Goal: Navigation & Orientation: Find specific page/section

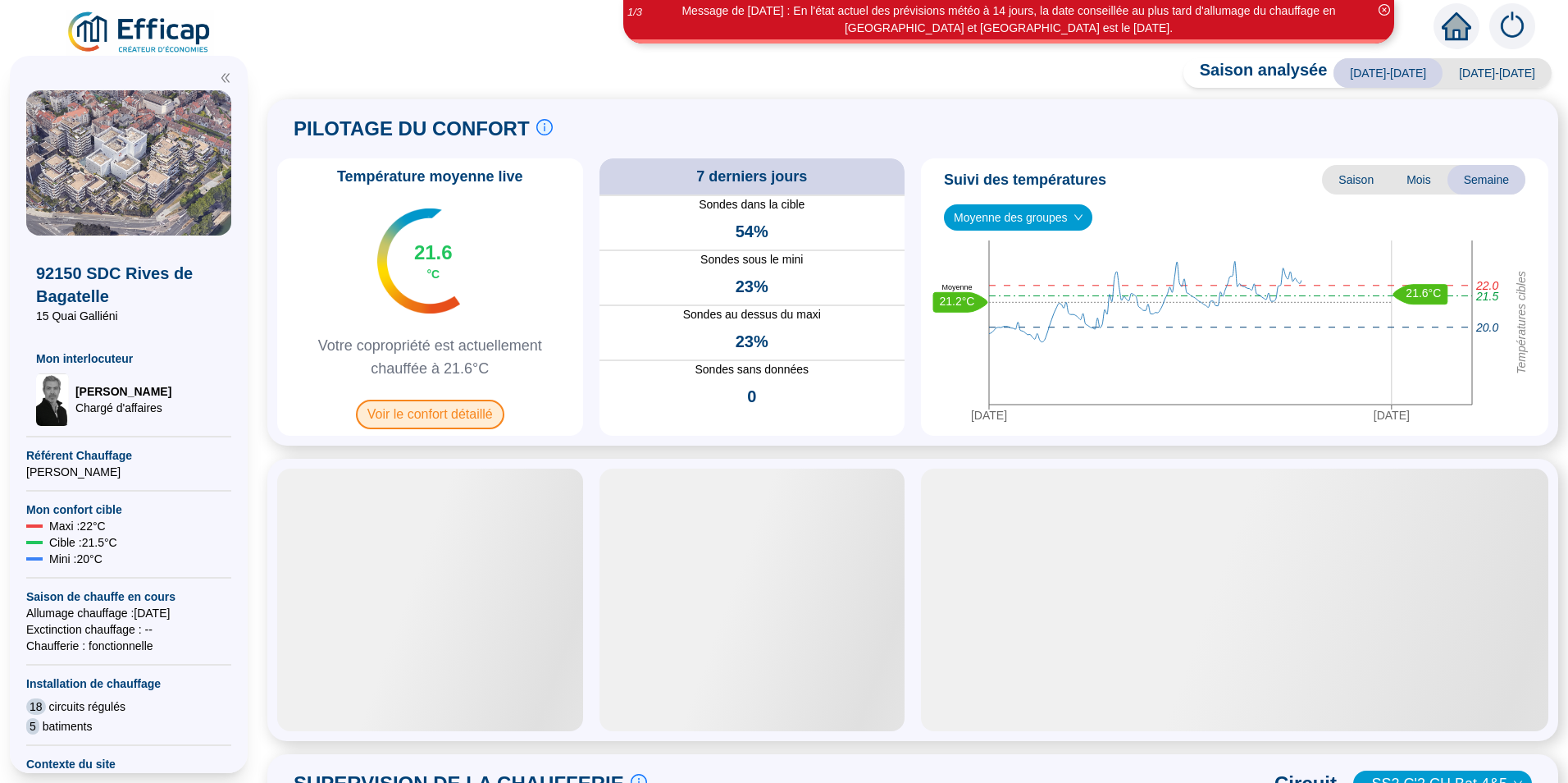
click at [497, 415] on span "Voir le confort détaillé" at bounding box center [430, 414] width 148 height 30
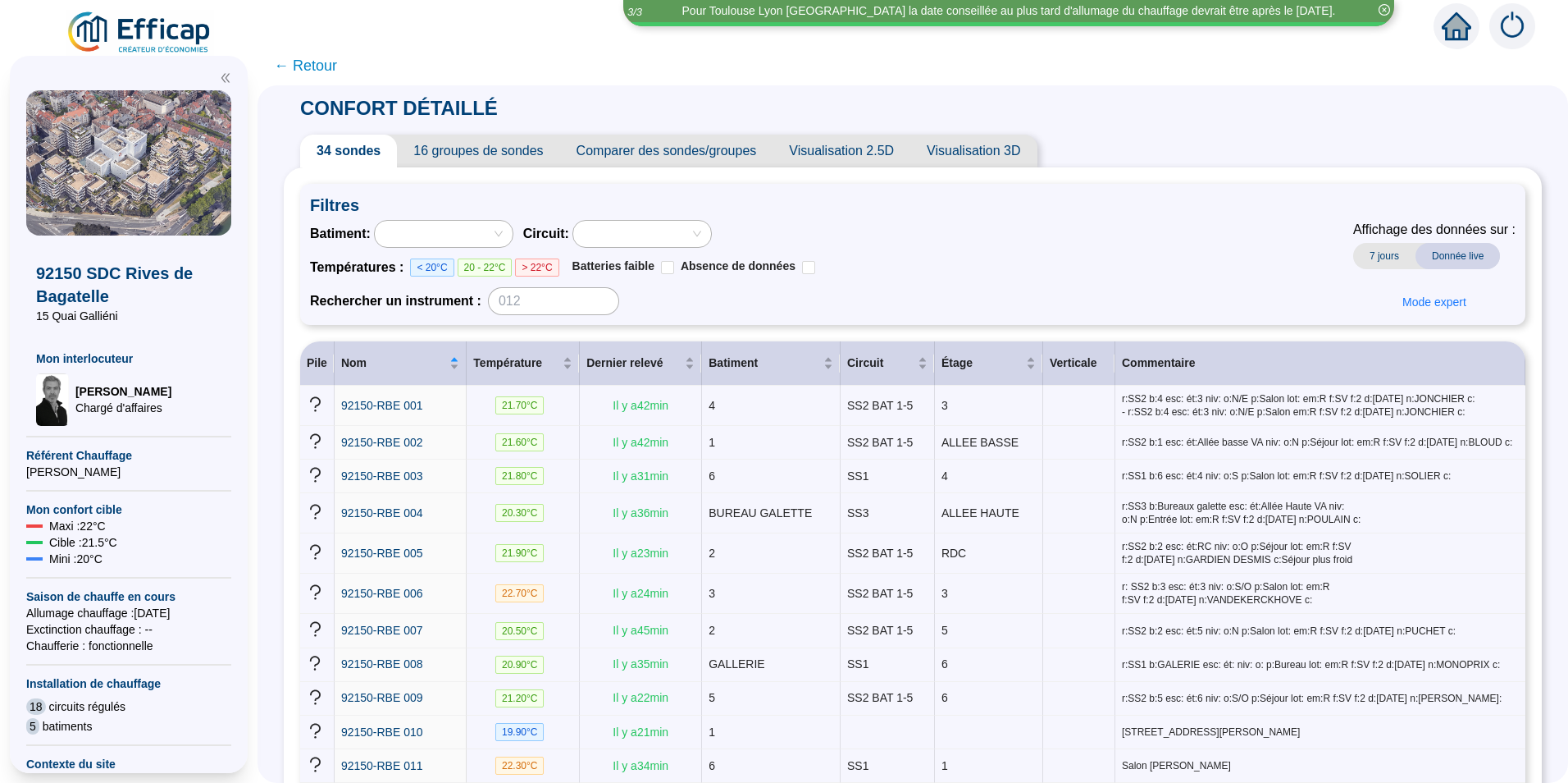
click at [336, 56] on span "← Retour" at bounding box center [306, 65] width 63 height 23
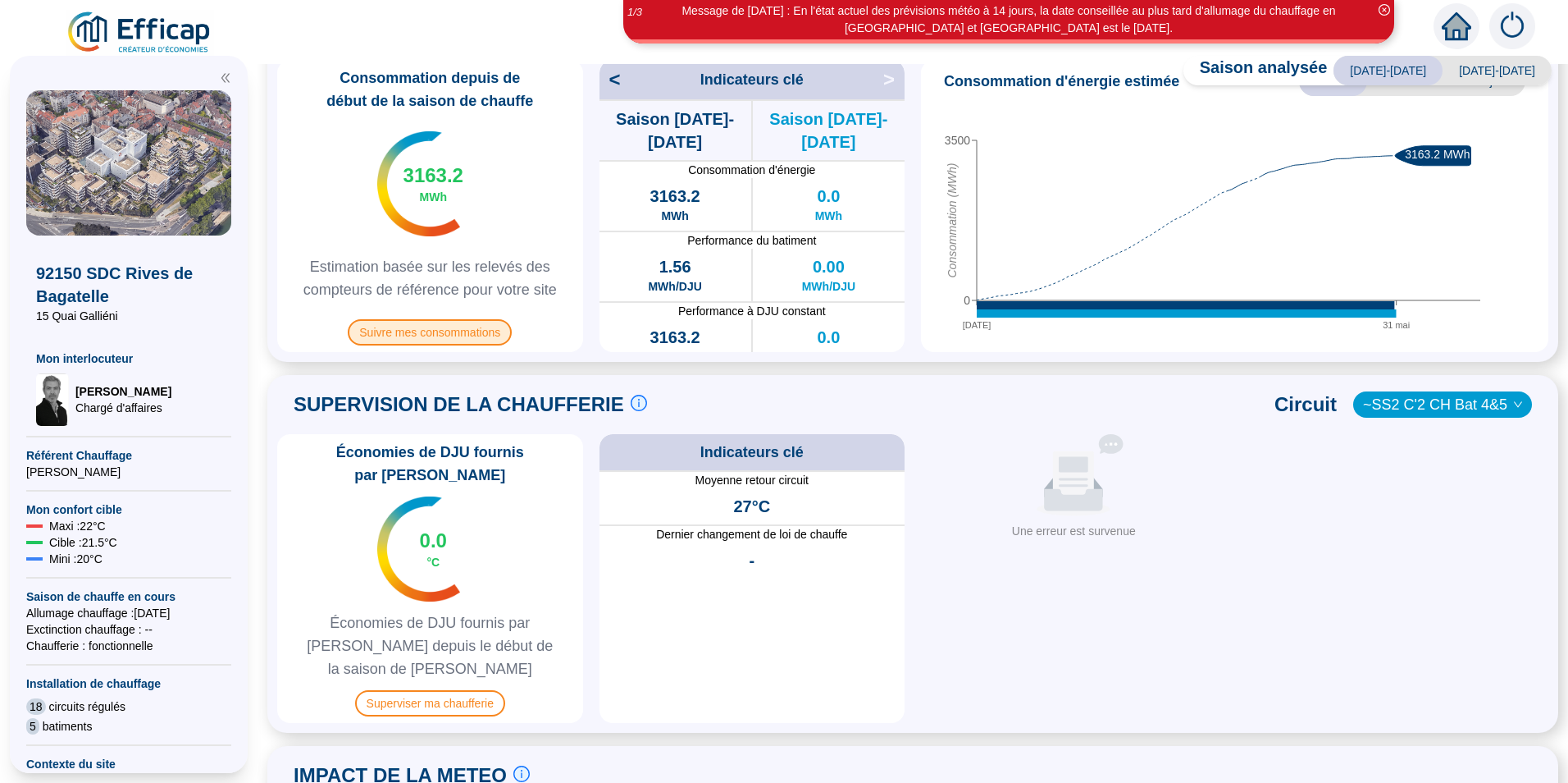
scroll to position [574, 0]
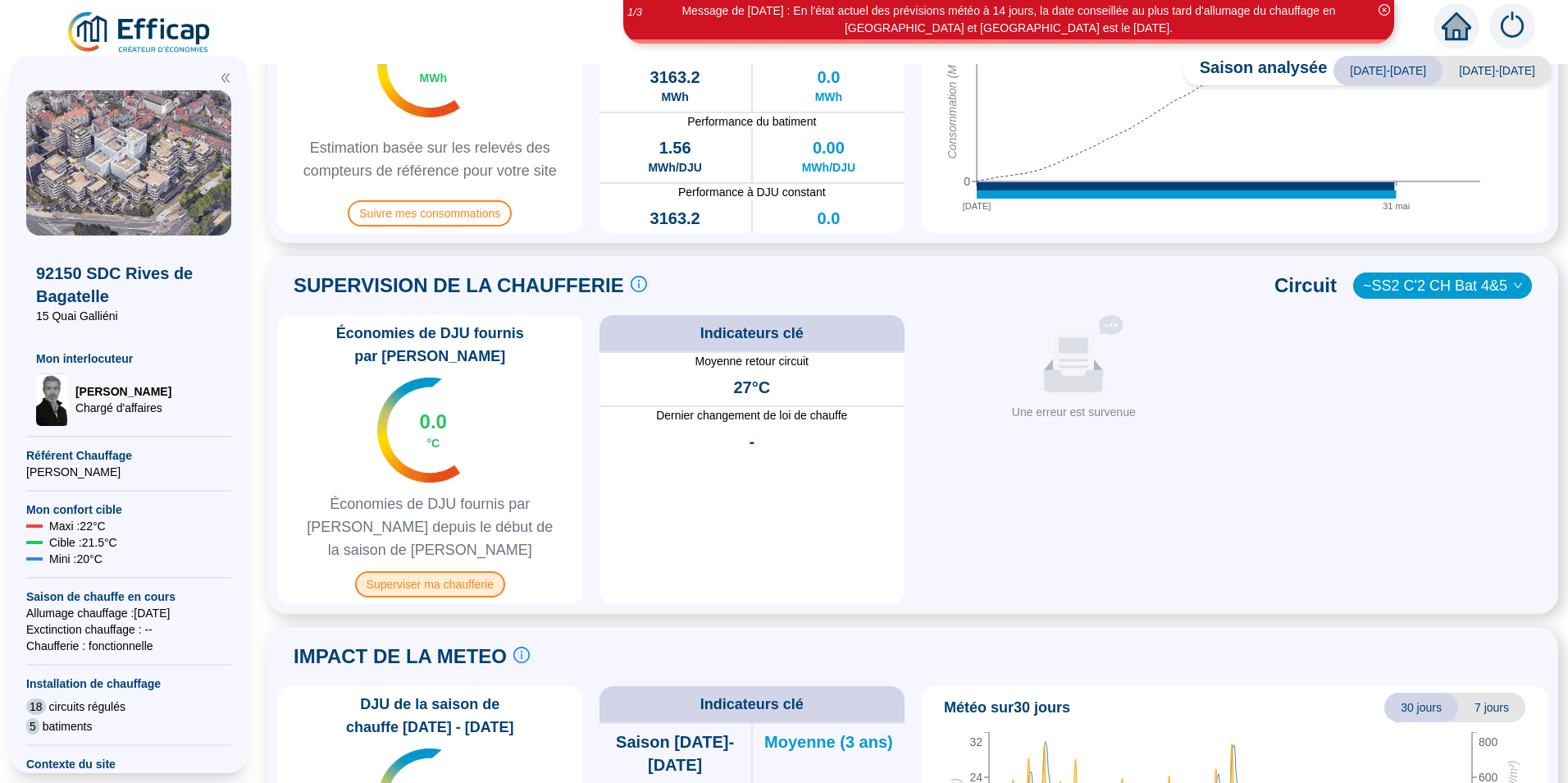
click at [423, 571] on span "Superviser ma chaufferie" at bounding box center [430, 584] width 150 height 27
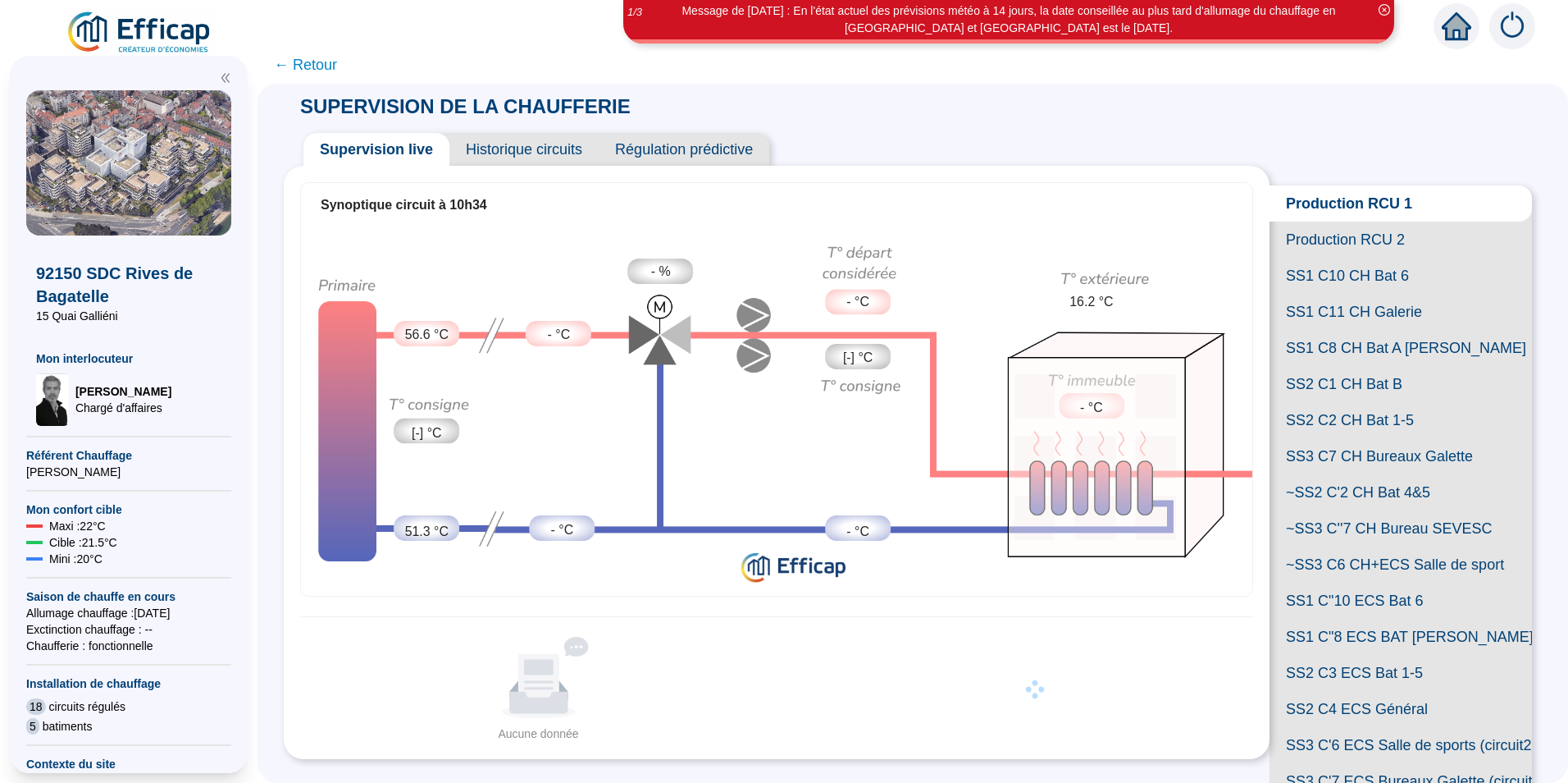
click at [1368, 294] on span "SS1 C10 CH Bat 6" at bounding box center [1401, 276] width 263 height 36
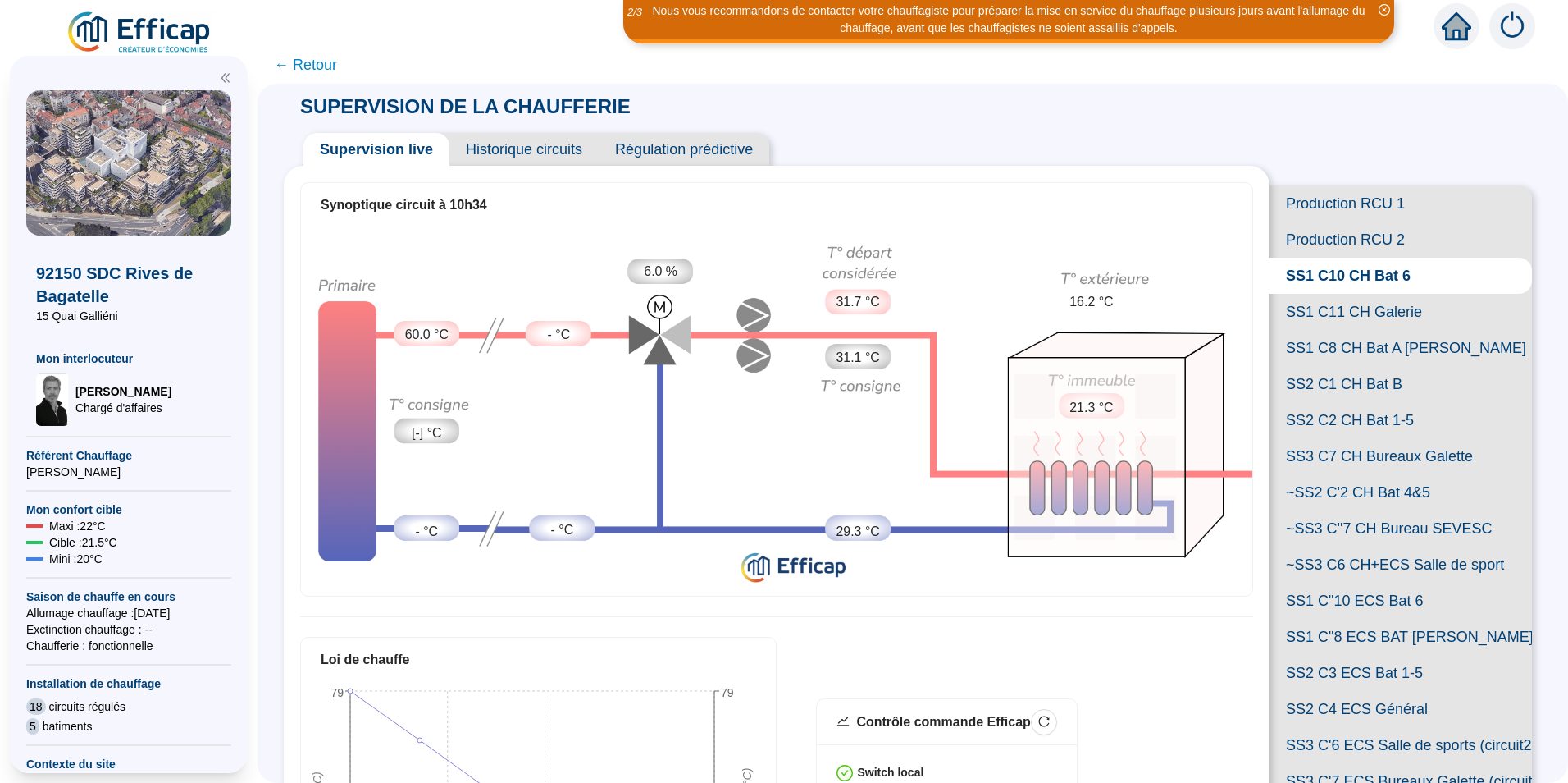
click at [659, 154] on span "Régulation prédictive" at bounding box center [684, 149] width 171 height 33
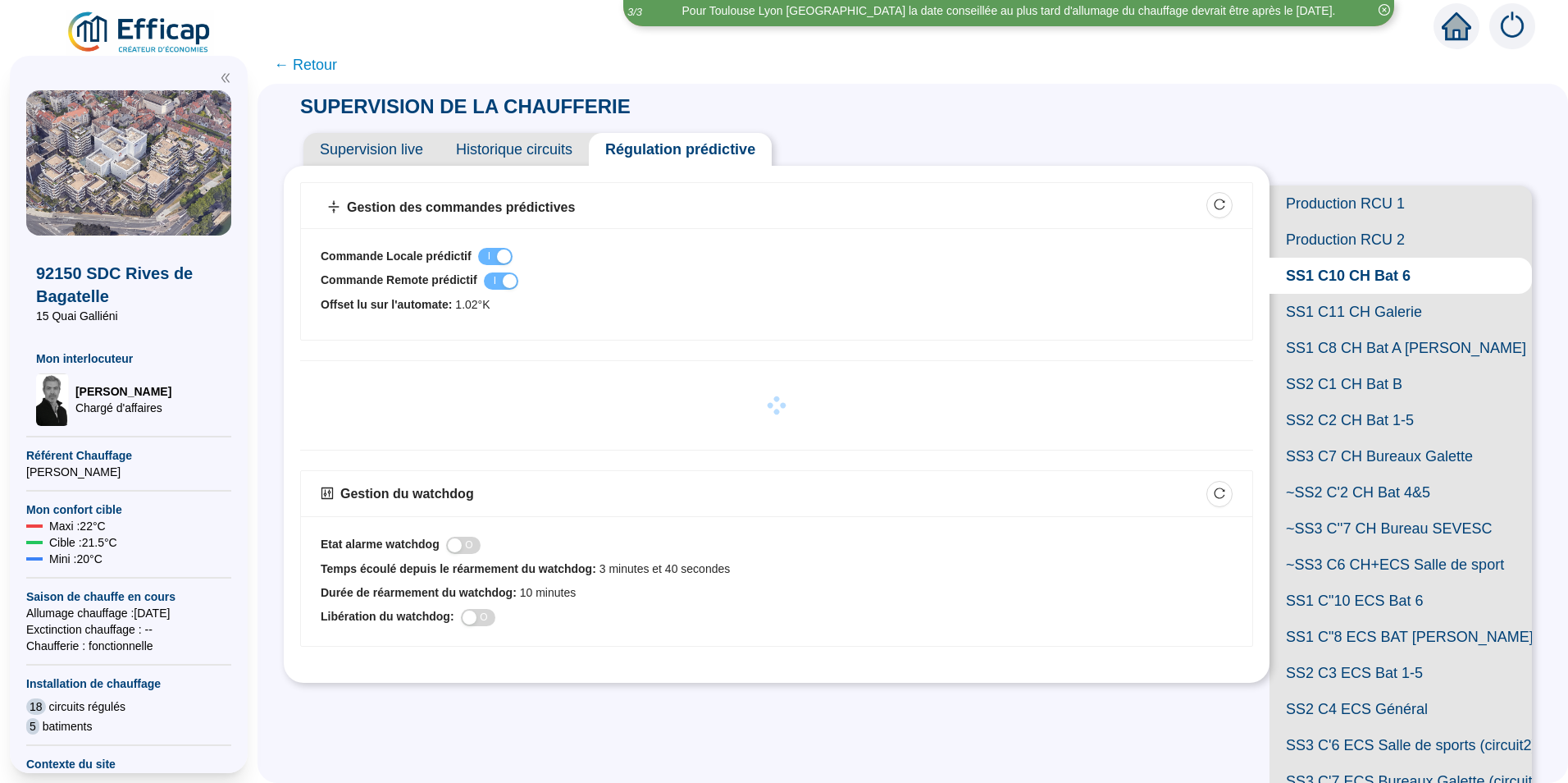
click at [555, 150] on span "Historique circuits" at bounding box center [514, 149] width 149 height 33
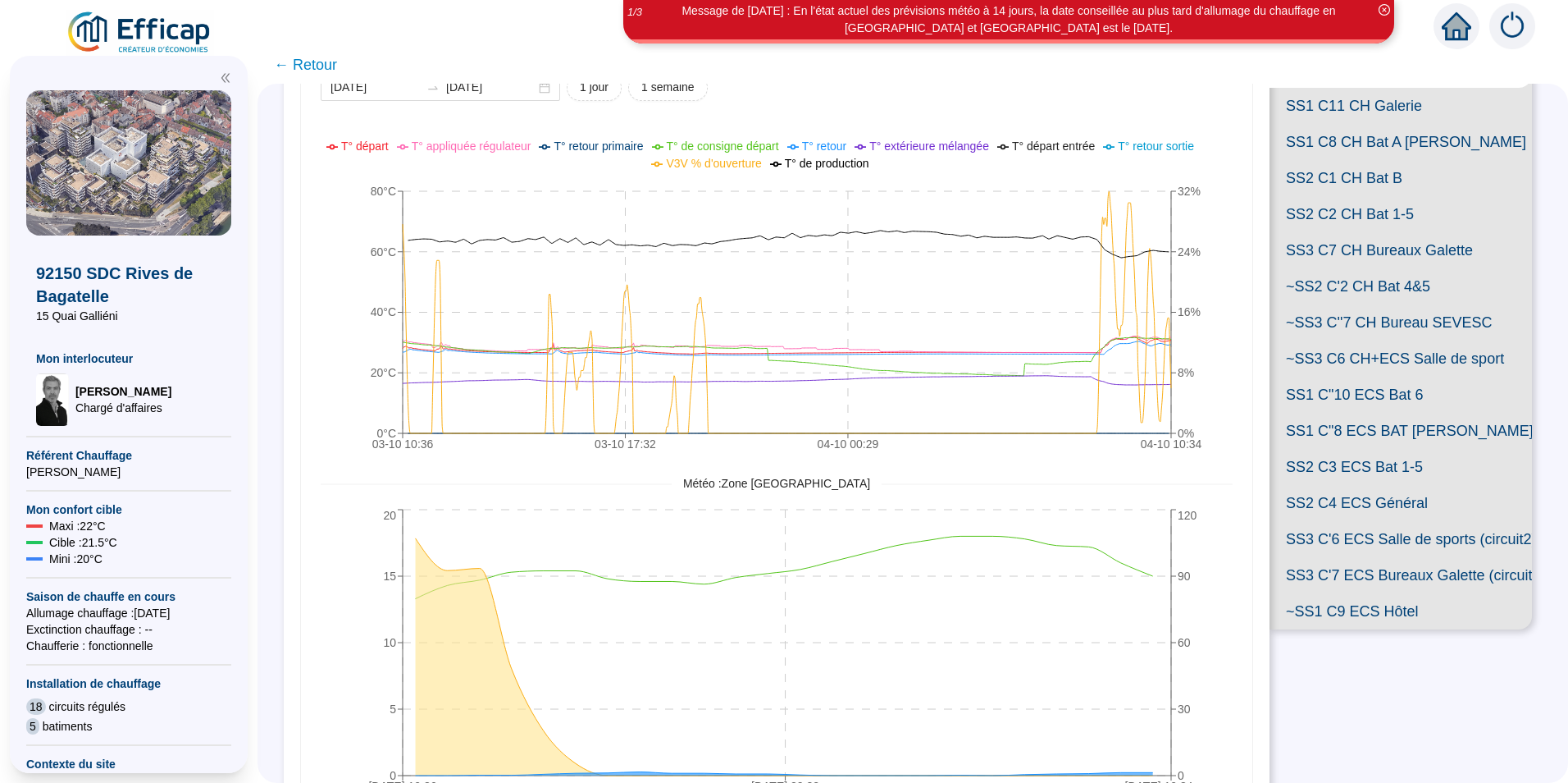
scroll to position [164, 0]
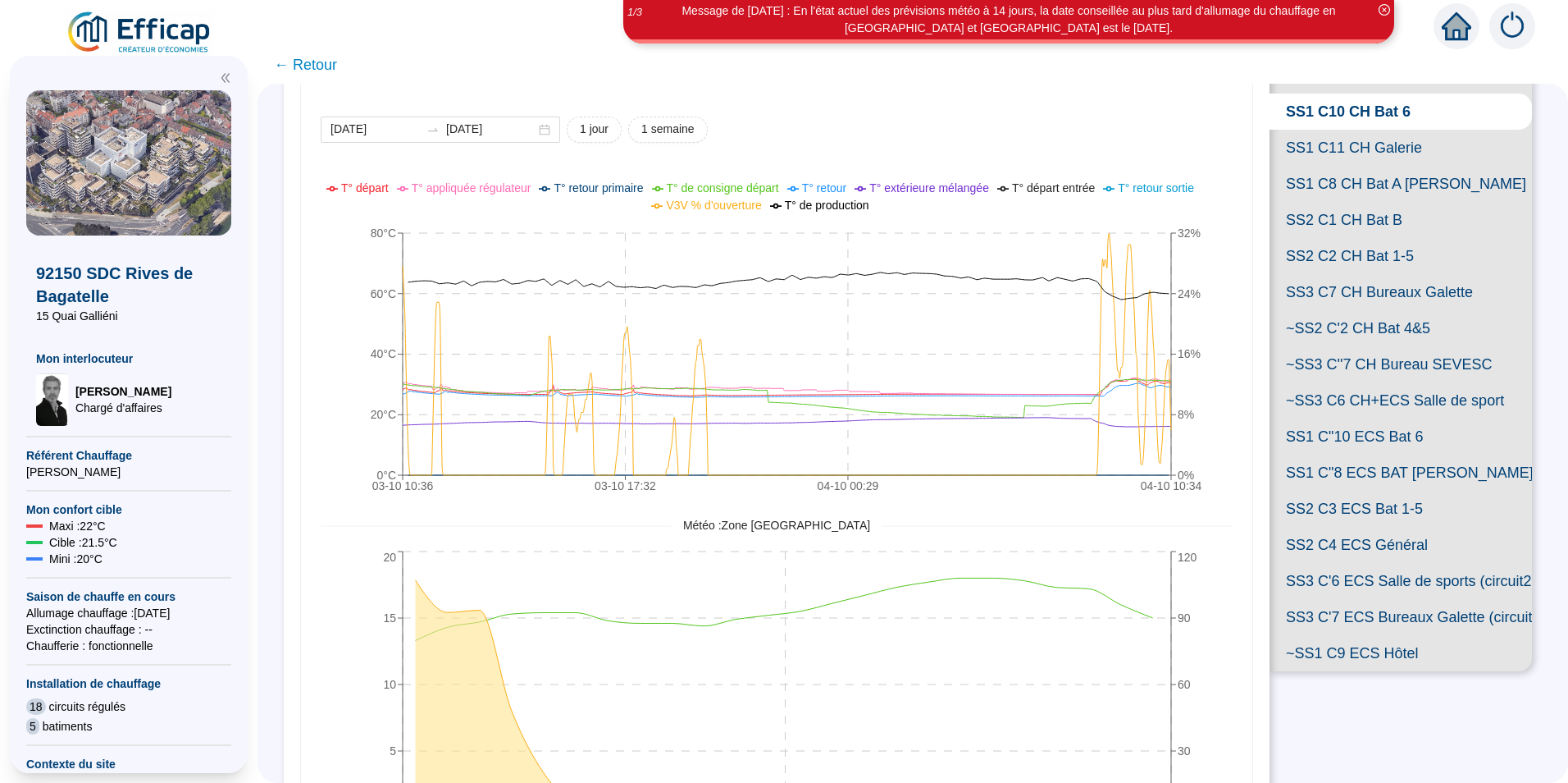
click at [334, 66] on span "← Retour" at bounding box center [306, 65] width 63 height 23
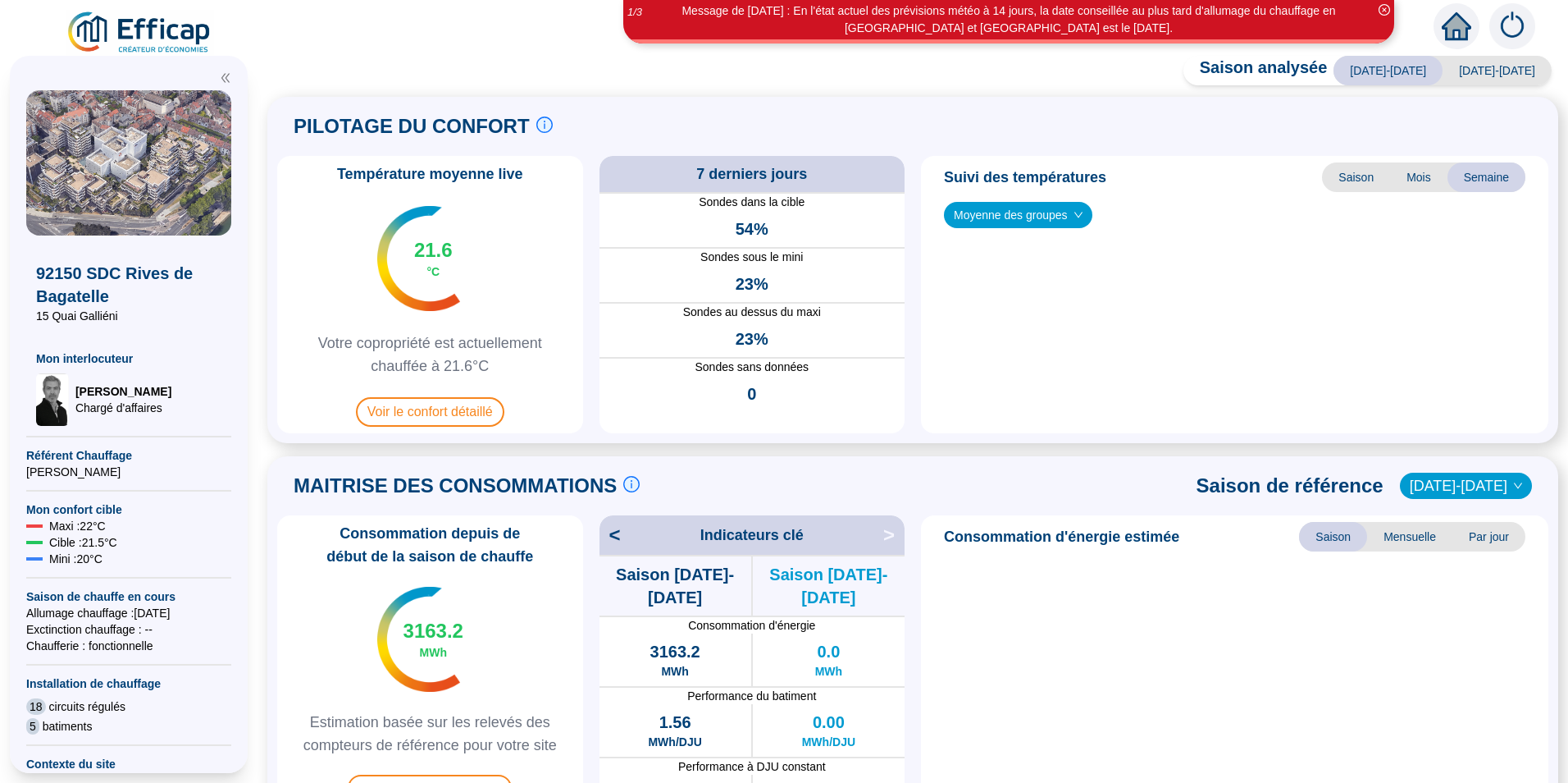
click at [312, 68] on div "Saison analysée [DATE]-[DATE] [DATE]-[DATE] PILOTAGE DU CONFORT Le pilotage du …" at bounding box center [913, 423] width 1311 height 719
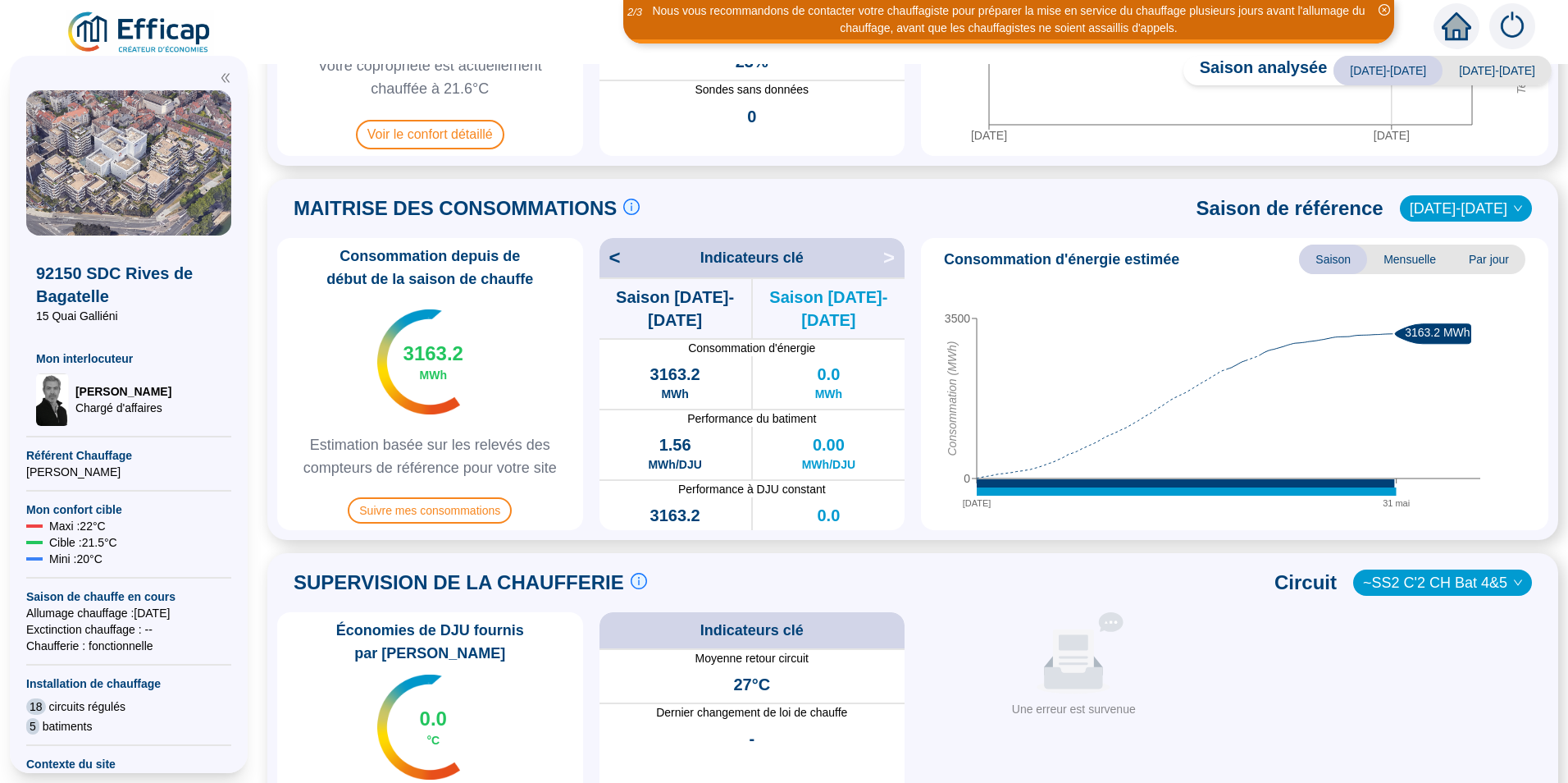
scroll to position [410, 0]
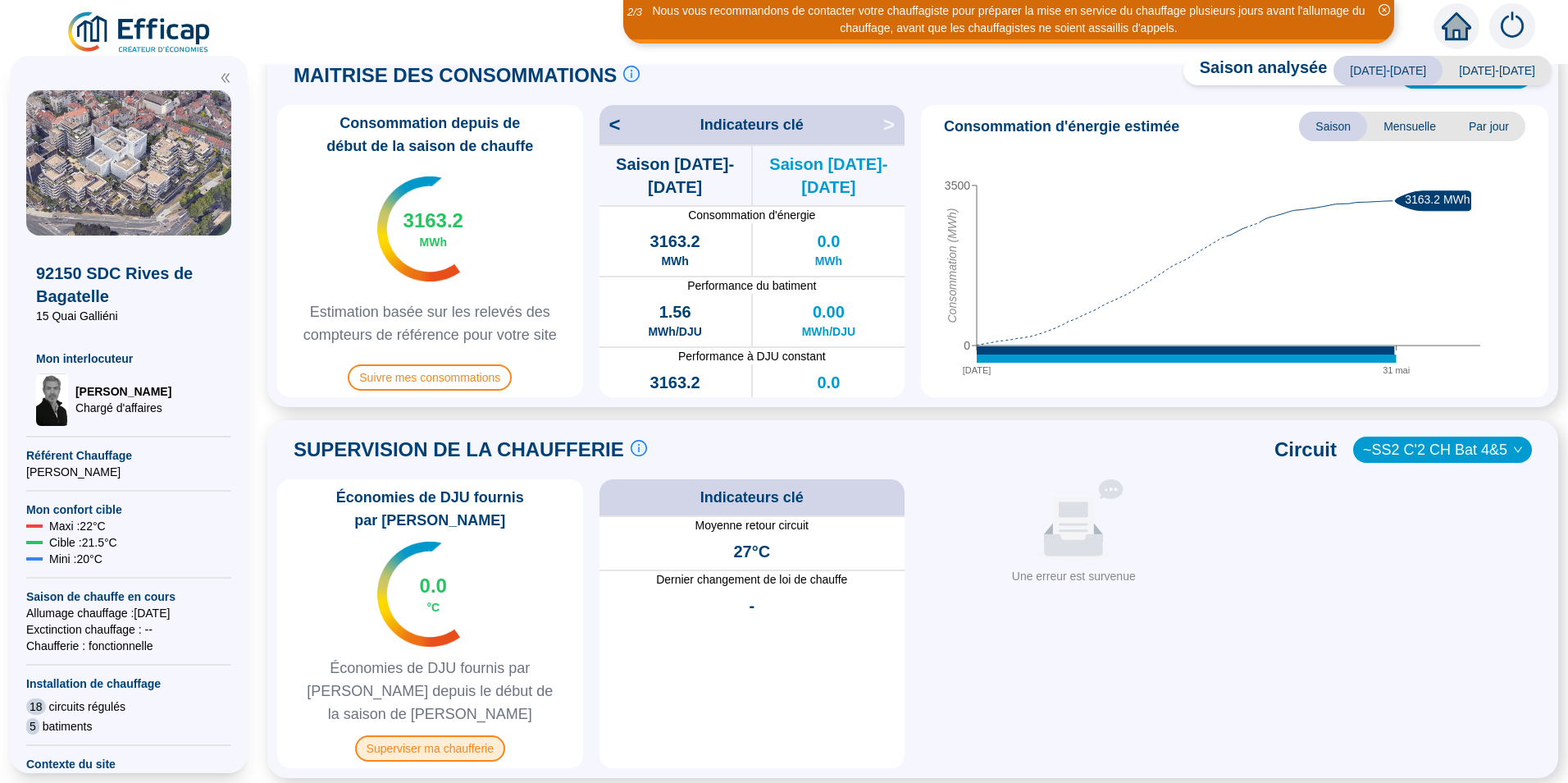
click at [467, 737] on span "Superviser ma chaufferie" at bounding box center [430, 748] width 150 height 27
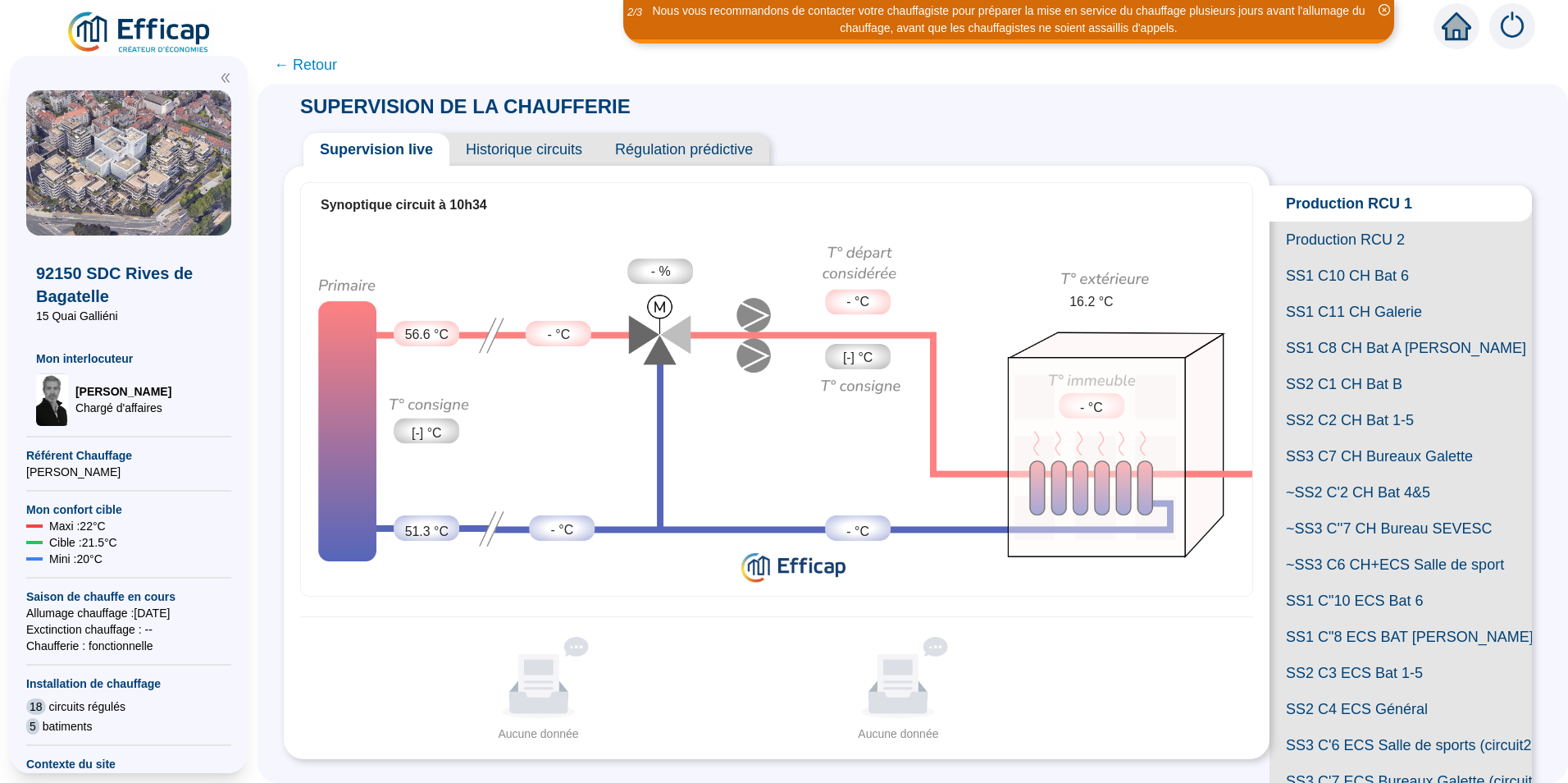
click at [1332, 438] on span "SS2 C2 CH Bat 1-5" at bounding box center [1401, 420] width 263 height 36
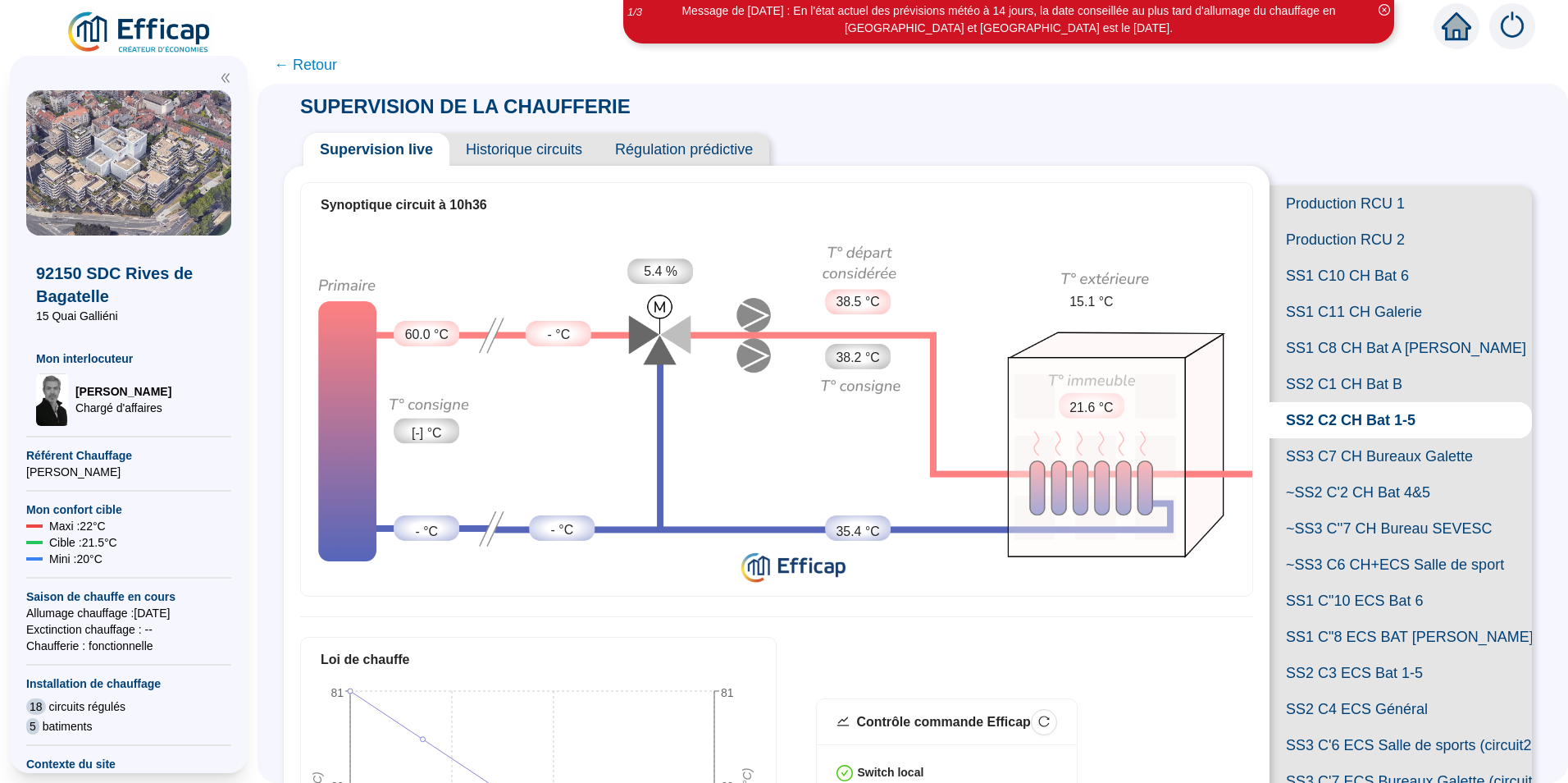
click at [1335, 402] on span "SS2 C1 CH Bat B" at bounding box center [1401, 384] width 263 height 36
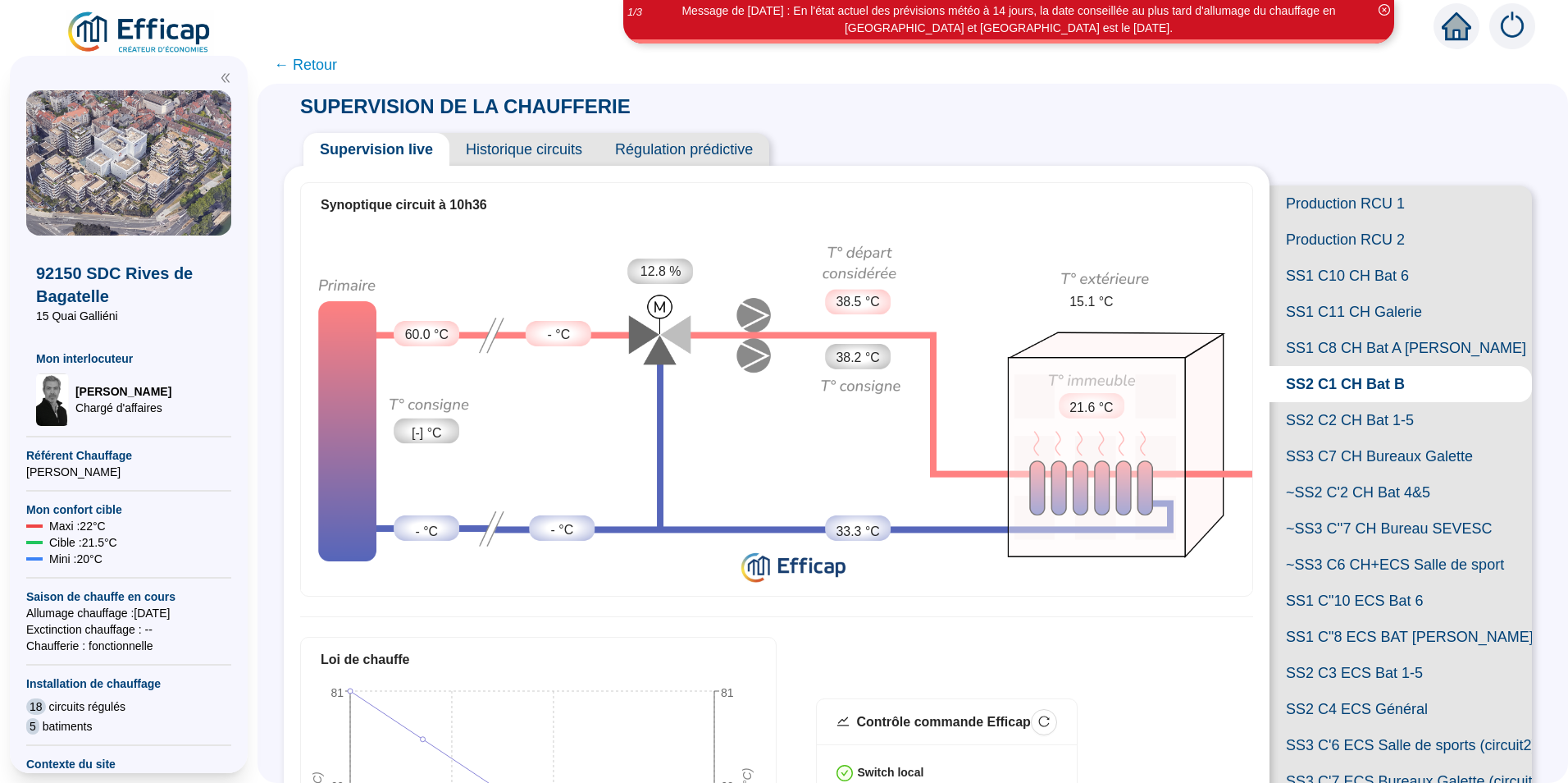
click at [1334, 366] on span "SS1 C8 CH Bat A [PERSON_NAME]" at bounding box center [1401, 348] width 263 height 36
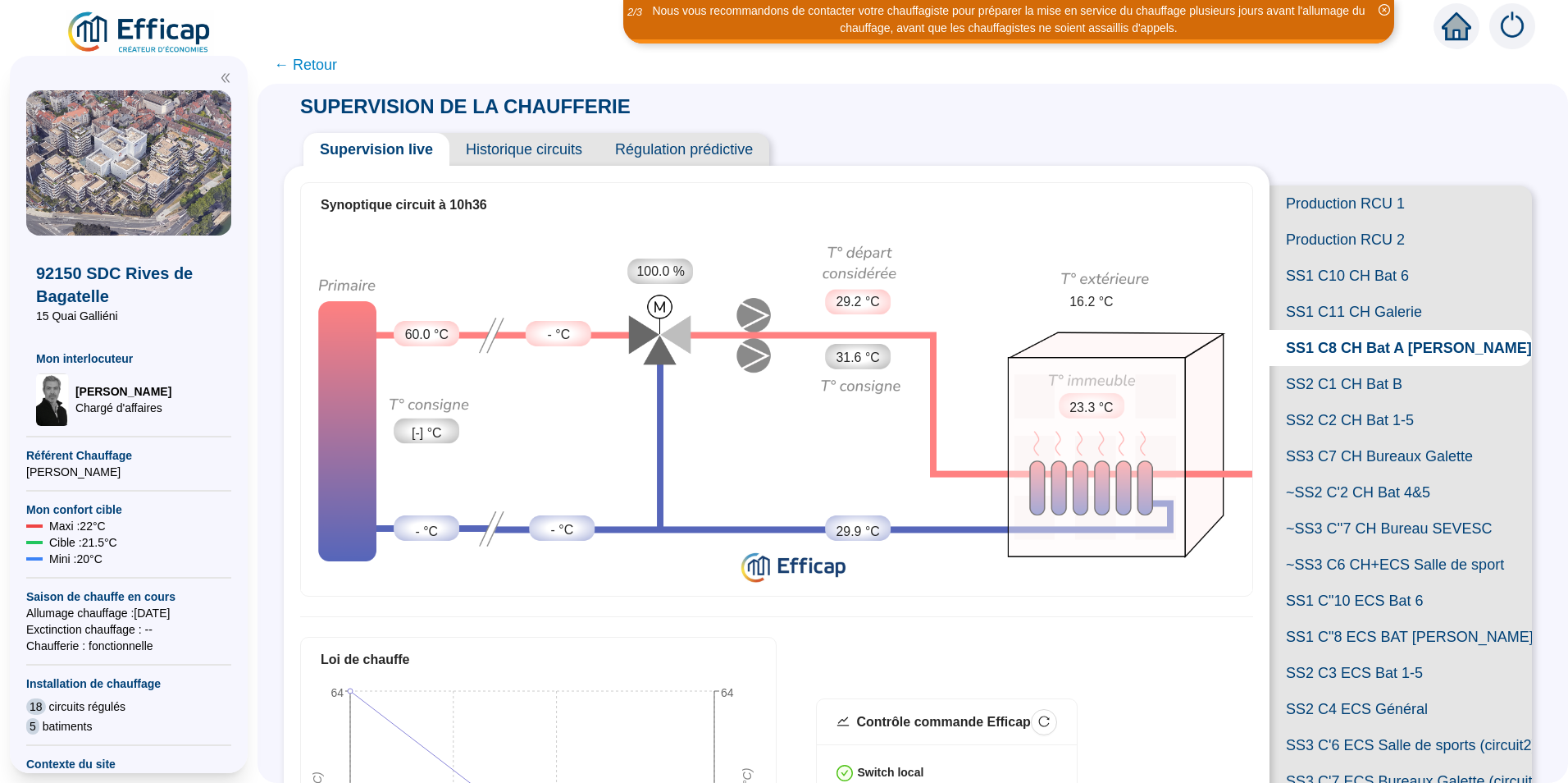
click at [1337, 474] on span "SS3 C7 CH Bureaux Galette" at bounding box center [1401, 457] width 263 height 36
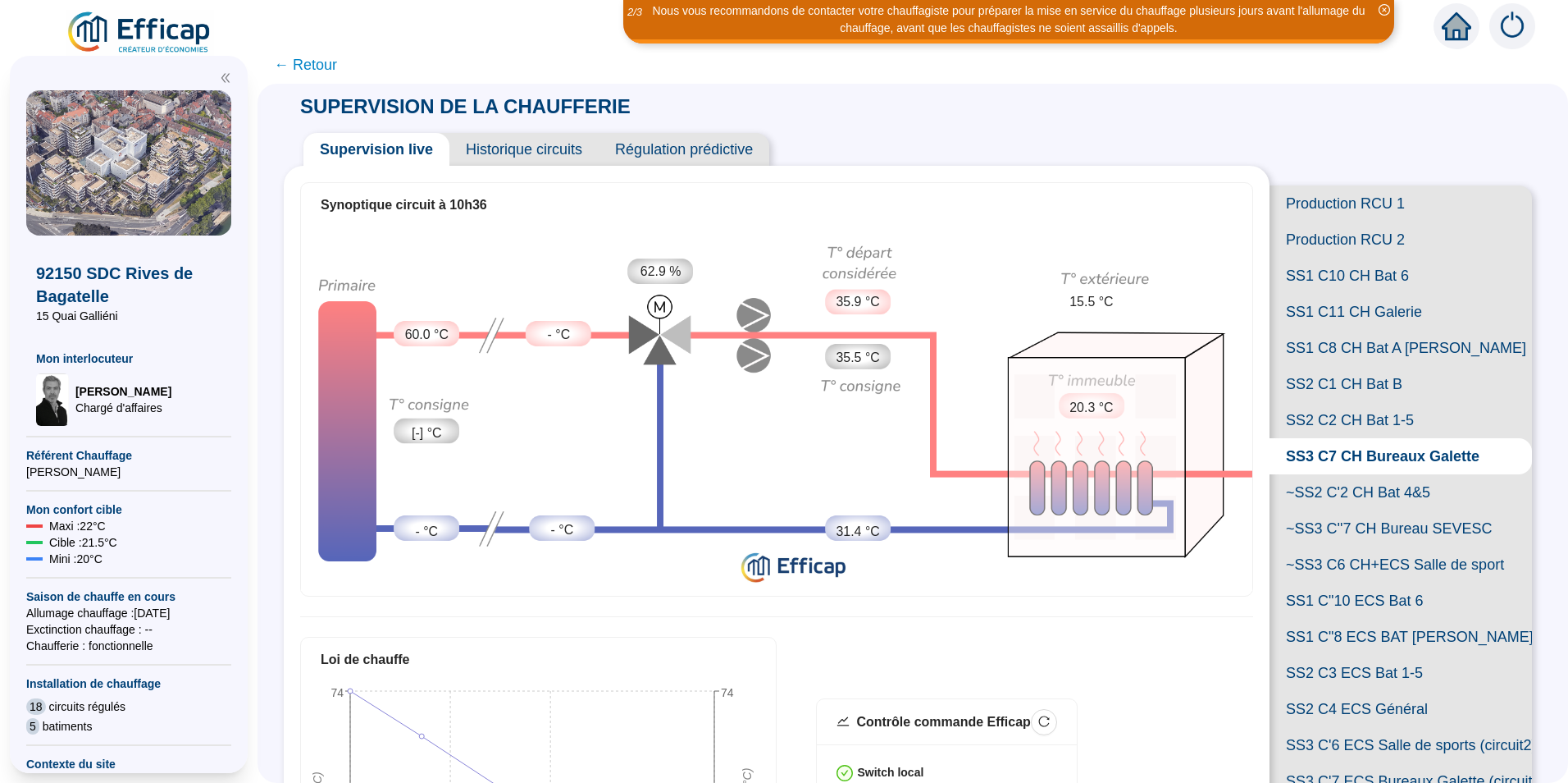
click at [1311, 294] on span "SS1 C10 CH Bat 6" at bounding box center [1401, 276] width 263 height 36
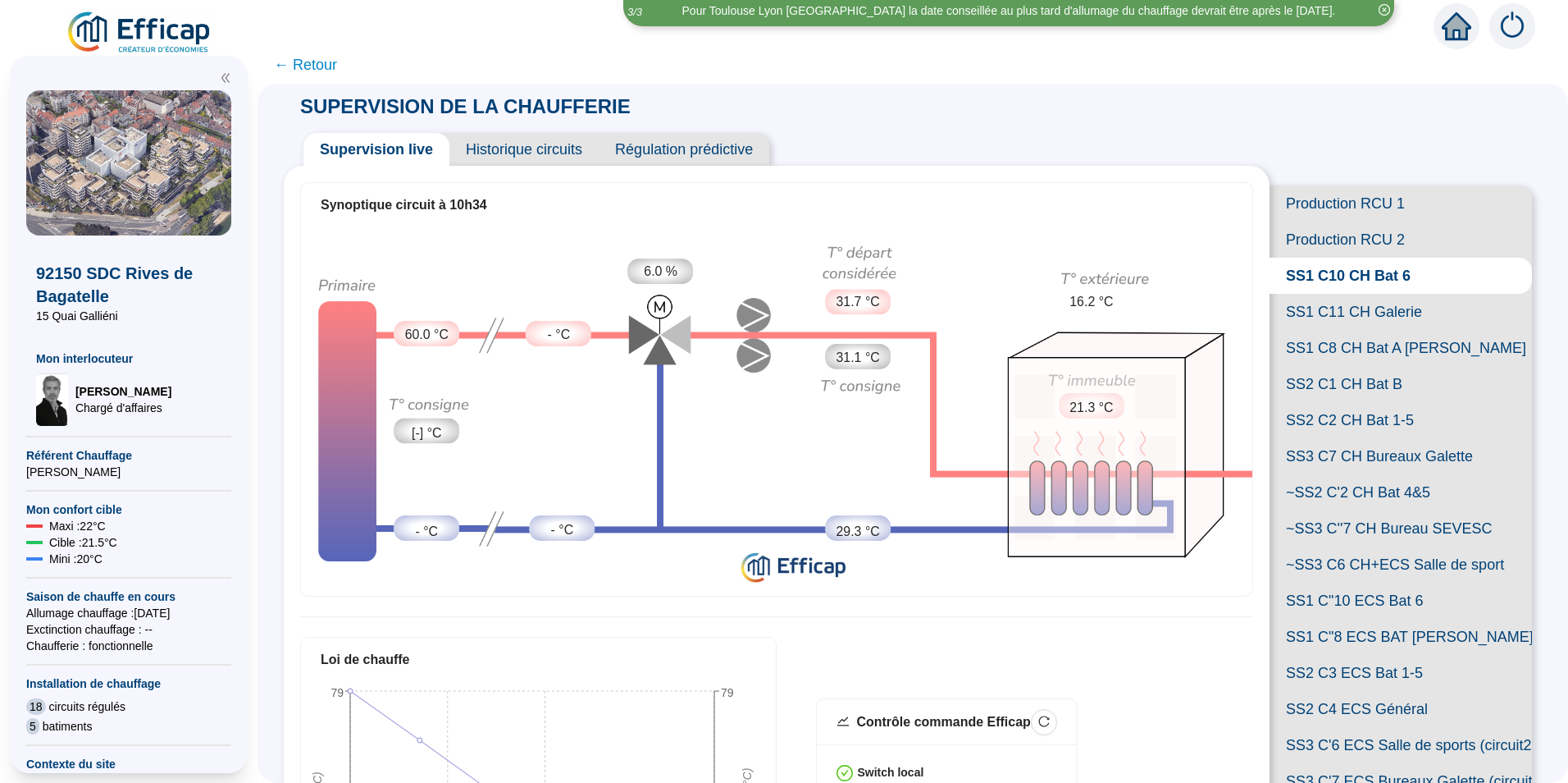
click at [1326, 438] on span "SS2 C2 CH Bat 1-5" at bounding box center [1401, 420] width 263 height 36
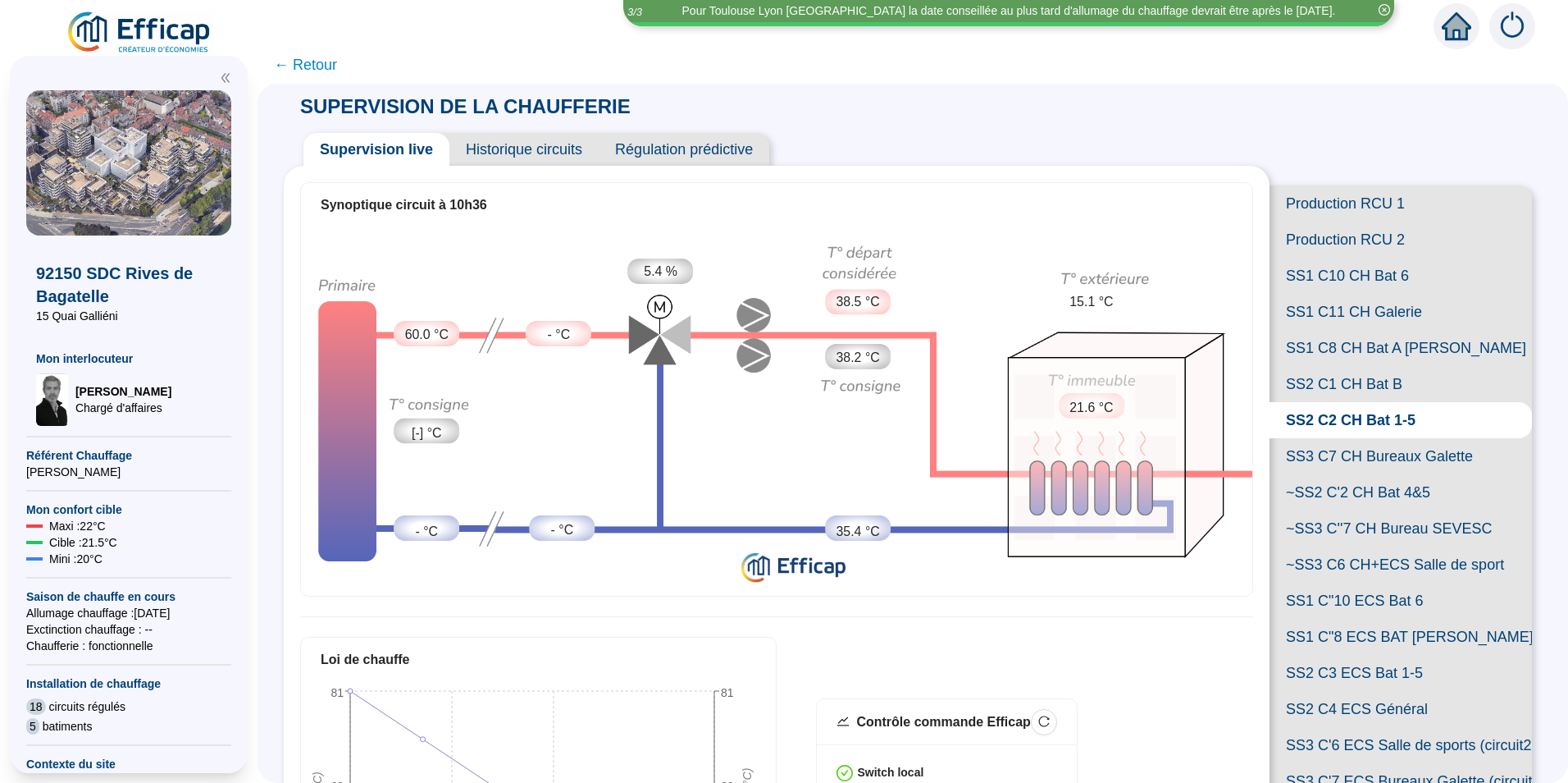
click at [1306, 294] on span "SS1 C10 CH Bat 6" at bounding box center [1401, 276] width 263 height 36
